Goal: Task Accomplishment & Management: Use online tool/utility

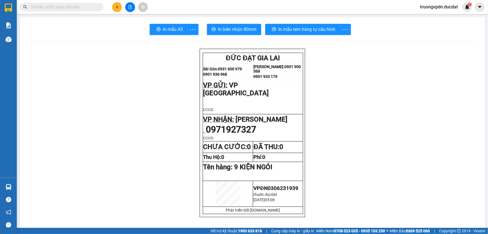
click at [131, 8] on icon "file-add" at bounding box center [130, 7] width 4 height 4
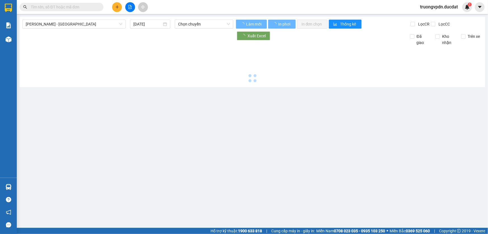
type input "[DATE]"
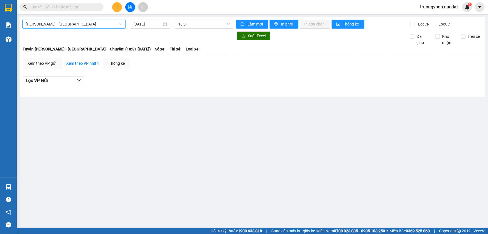
click at [95, 26] on span "[PERSON_NAME] - [GEOGRAPHIC_DATA]" at bounding box center [74, 24] width 97 height 8
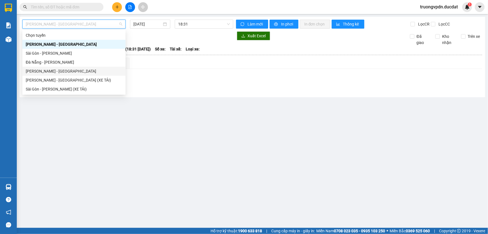
drag, startPoint x: 48, startPoint y: 68, endPoint x: 100, endPoint y: 31, distance: 63.8
click at [48, 68] on div "[PERSON_NAME] - [GEOGRAPHIC_DATA]" at bounding box center [74, 71] width 97 height 6
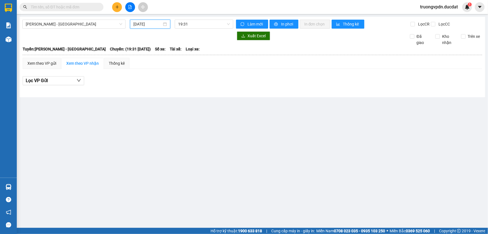
click at [148, 23] on input "[DATE]" at bounding box center [148, 24] width 29 height 6
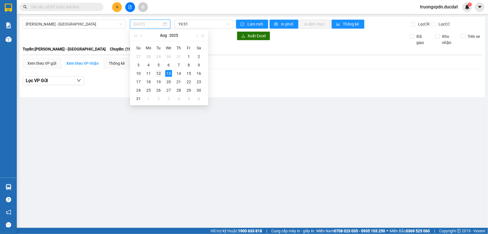
click at [160, 73] on div "12" at bounding box center [158, 73] width 7 height 7
type input "[DATE]"
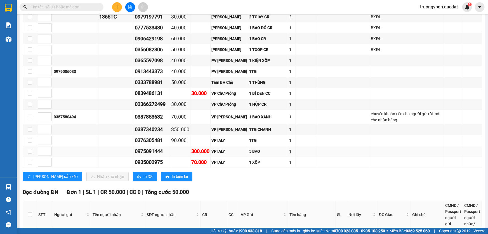
scroll to position [1001, 0]
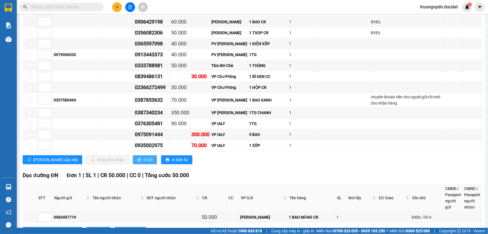
click at [144, 156] on span "In DS" at bounding box center [148, 159] width 9 height 6
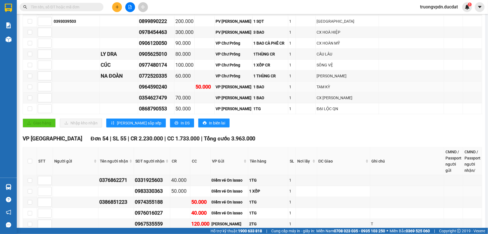
scroll to position [313, 0]
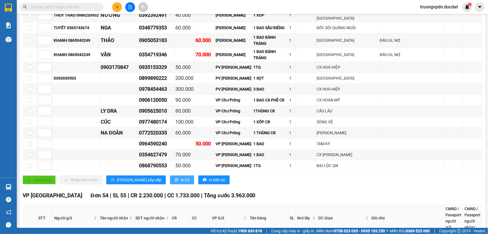
click at [170, 175] on button "In DS" at bounding box center [182, 179] width 24 height 9
